Goal: Book appointment/travel/reservation

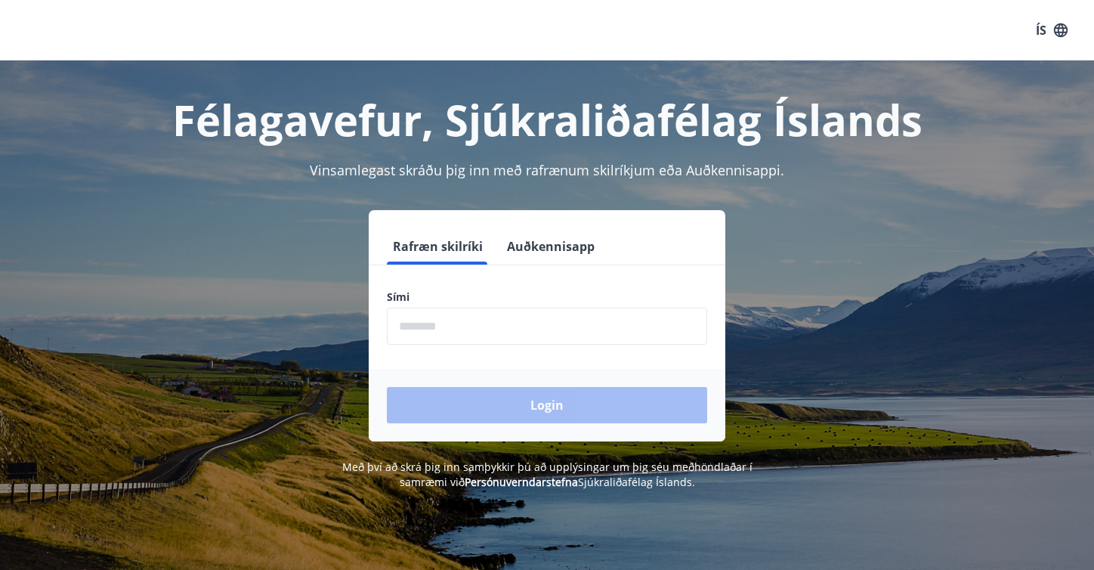
click at [599, 336] on input "phone" at bounding box center [547, 326] width 320 height 37
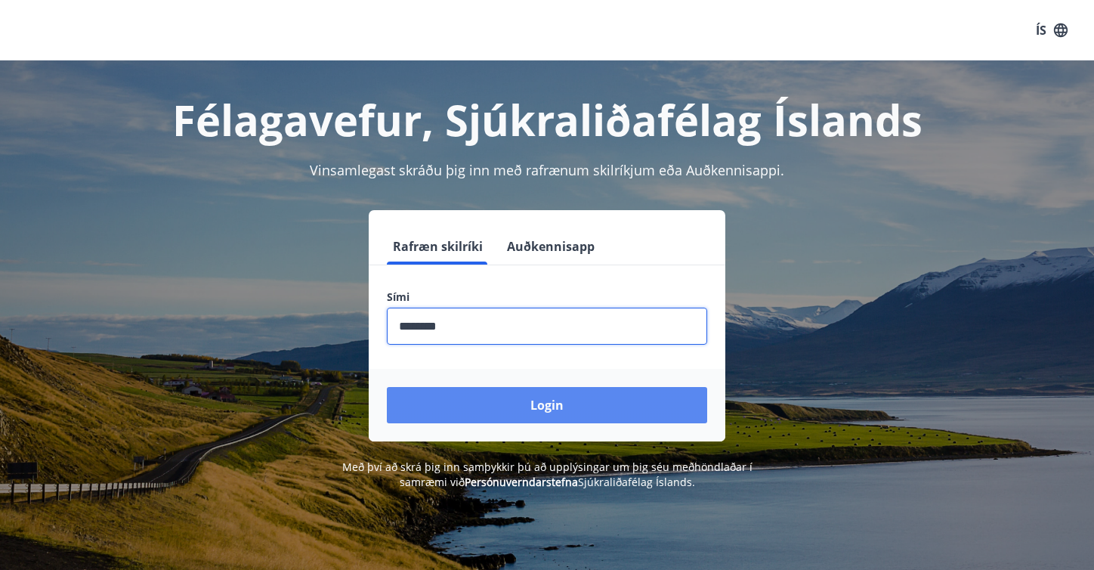
type input "********"
click at [540, 401] on button "Login" at bounding box center [547, 405] width 320 height 36
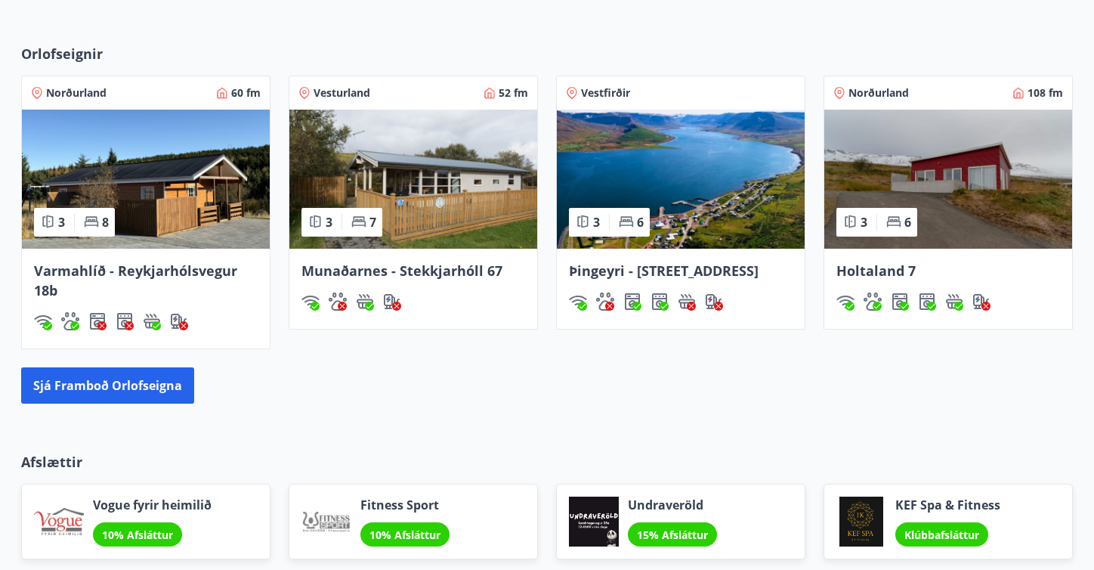
scroll to position [1003, 0]
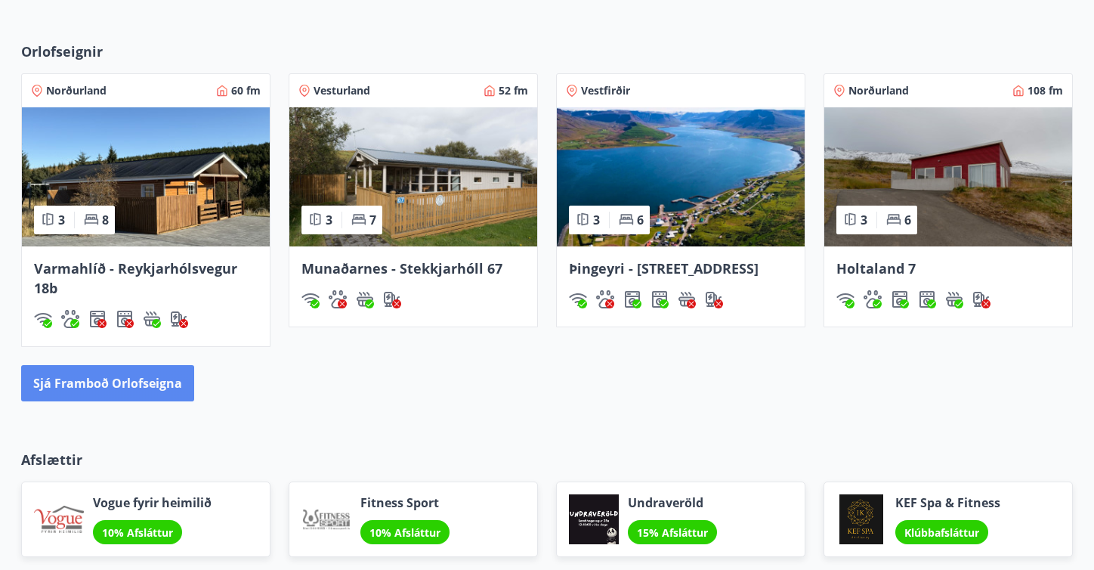
click at [63, 387] on button "Sjá framboð orlofseigna" at bounding box center [107, 383] width 173 height 36
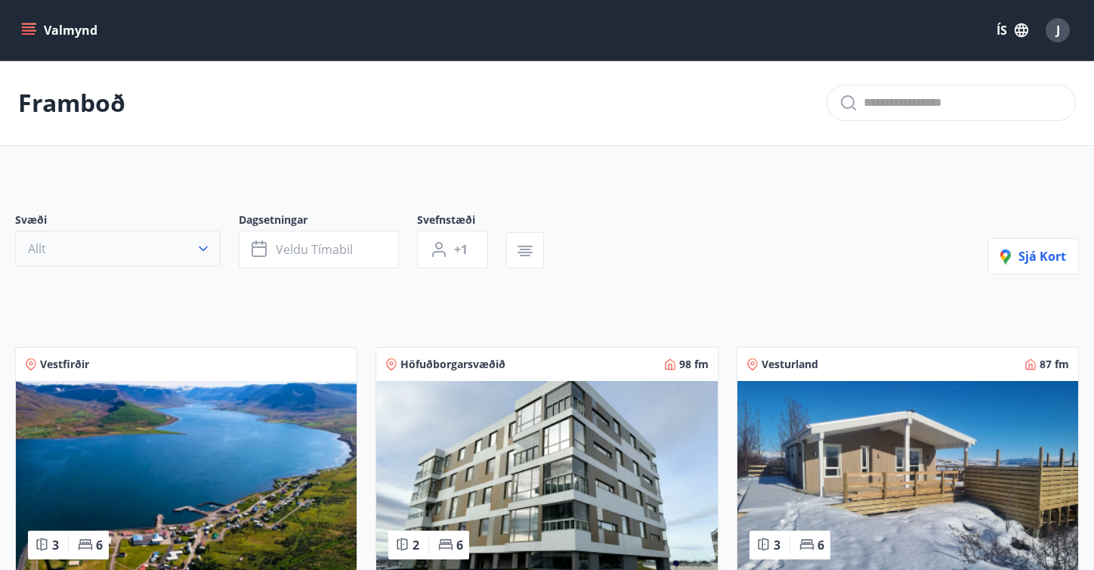
click at [206, 244] on icon "button" at bounding box center [203, 248] width 15 height 15
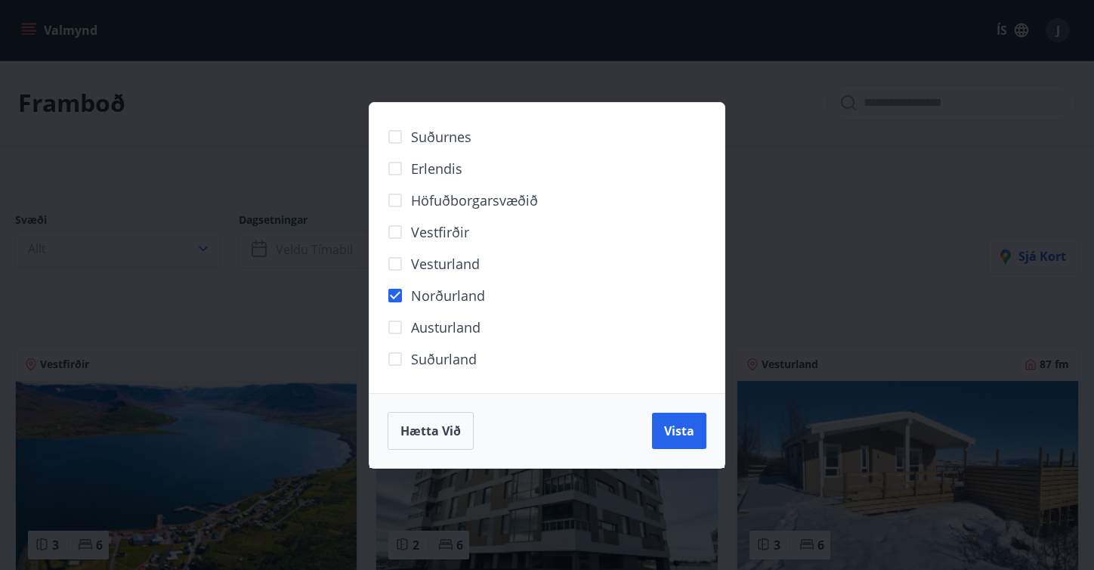
click at [670, 452] on div "Hætta við Vista" at bounding box center [547, 430] width 355 height 75
click at [670, 439] on button "Vista" at bounding box center [679, 431] width 54 height 36
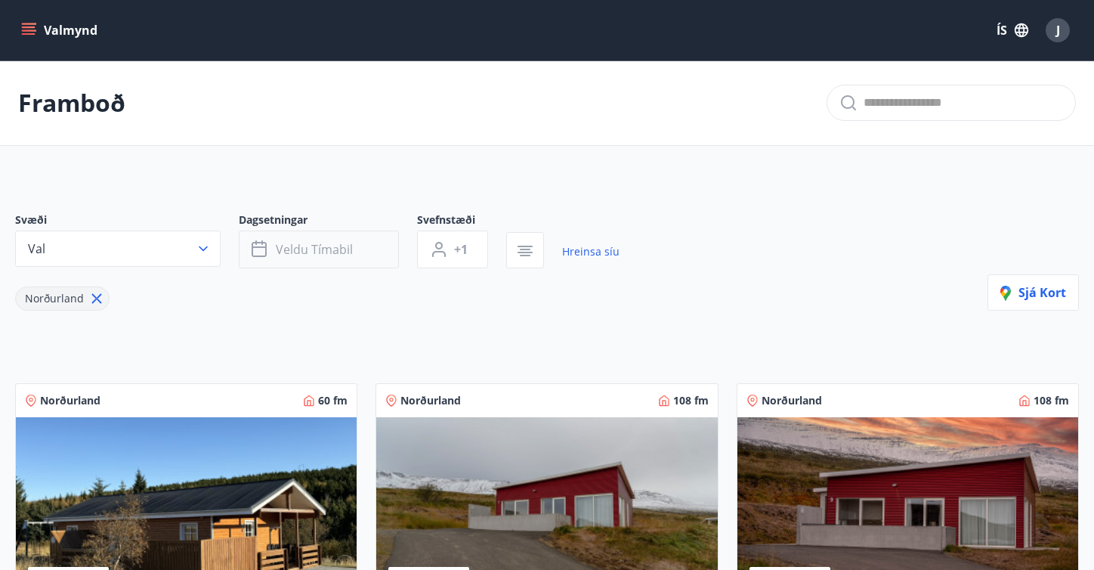
click at [342, 247] on span "Veldu tímabil" at bounding box center [314, 249] width 77 height 17
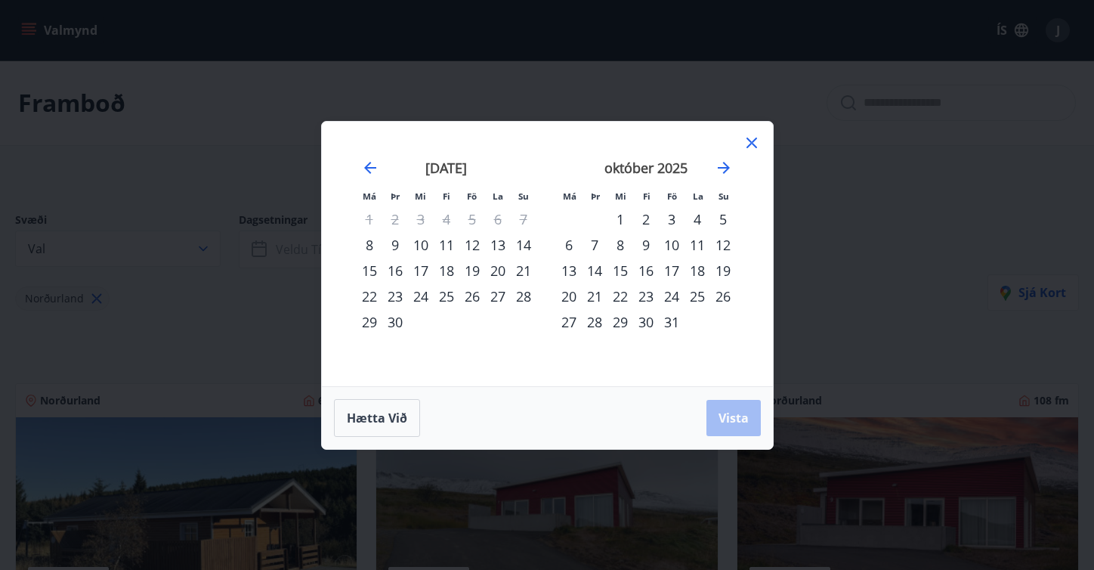
click at [672, 296] on div "24" at bounding box center [672, 296] width 26 height 26
click at [715, 299] on div "26" at bounding box center [723, 296] width 26 height 26
click at [731, 407] on button "Vista" at bounding box center [734, 418] width 54 height 36
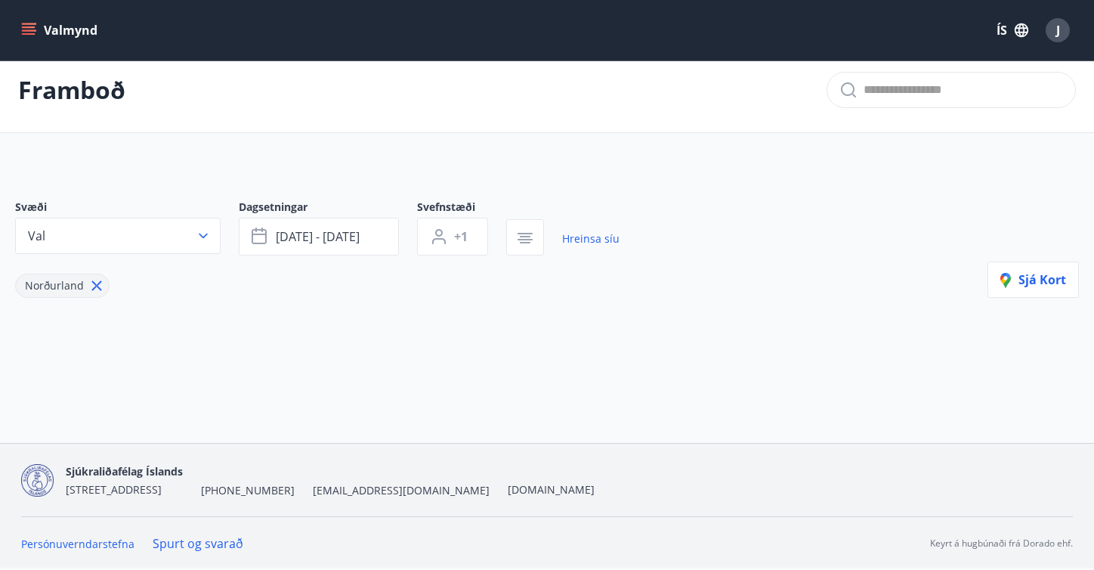
scroll to position [13, 0]
